Goal: Task Accomplishment & Management: Complete application form

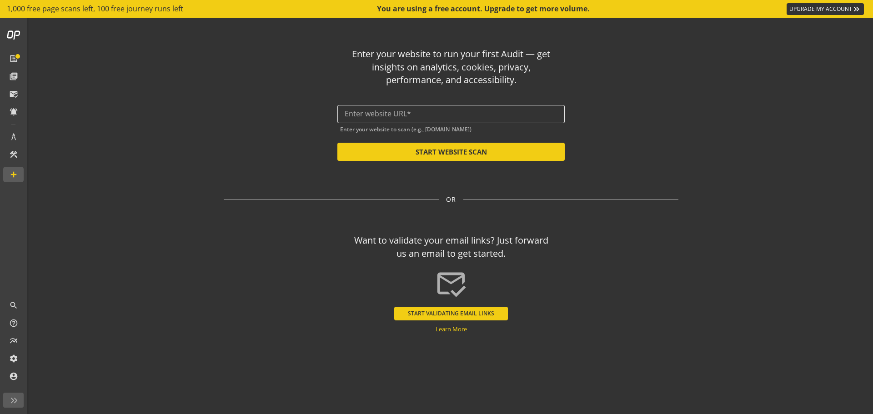
click at [431, 111] on input "text" at bounding box center [450, 114] width 213 height 9
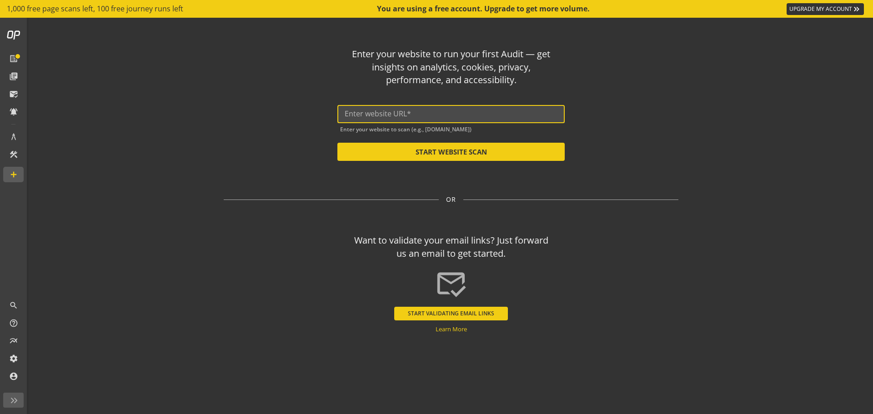
paste input "http://brightspaces.org.uk/"
type input "http://brightspaces.org.uk/"
click at [433, 150] on button "START WEBSITE SCAN" at bounding box center [450, 152] width 227 height 18
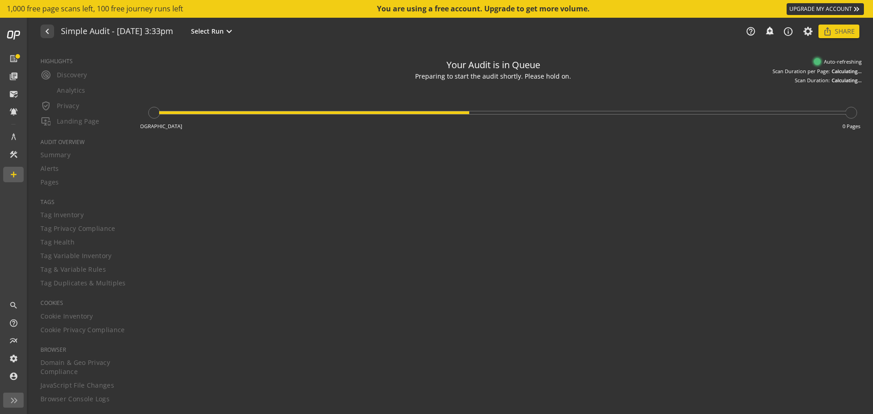
type textarea "Notes can include: -a description of what this audit is validating -changes in …"
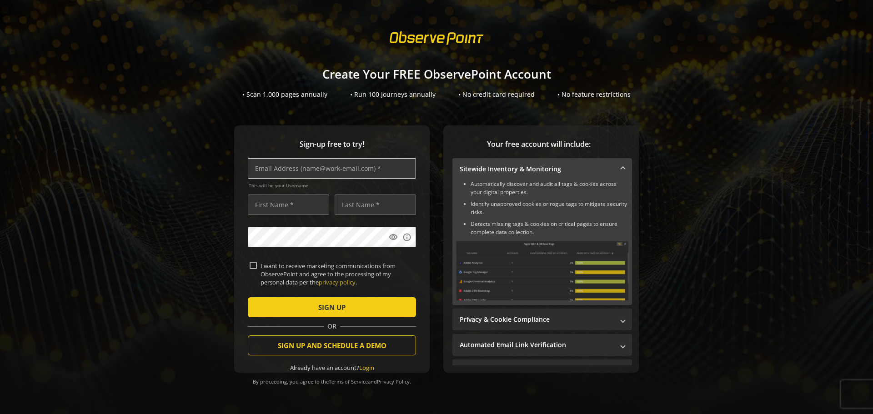
click at [282, 175] on input "text" at bounding box center [332, 168] width 168 height 20
type input "[EMAIL_ADDRESS][DOMAIN_NAME]"
click at [276, 208] on input "text" at bounding box center [288, 205] width 81 height 20
type input "[PERSON_NAME]"
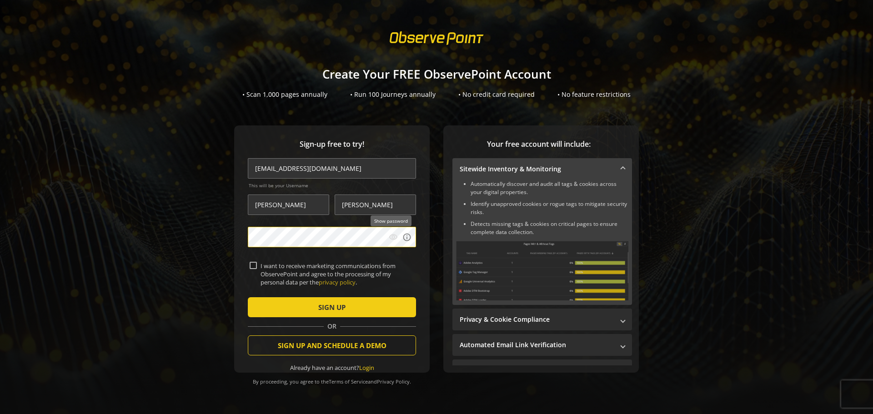
click at [389, 239] on mat-icon "visibility" at bounding box center [393, 237] width 9 height 9
click at [248, 263] on form "[EMAIL_ADDRESS][DOMAIN_NAME] This will be your Username [PERSON_NAME] visibilit…" at bounding box center [332, 265] width 168 height 214
click at [251, 265] on input "I want to receive marketing communications from ObservePoint and agree to the p…" at bounding box center [253, 265] width 7 height 7
checkbox input "true"
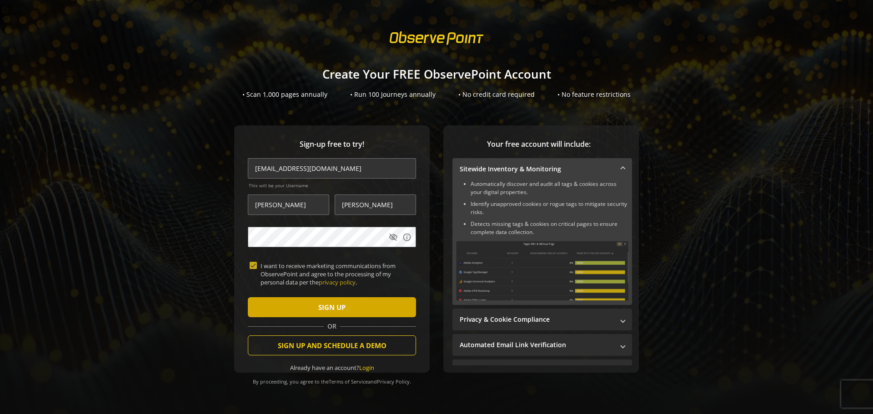
click at [351, 304] on span "submit" at bounding box center [332, 307] width 168 height 22
